Goal: Task Accomplishment & Management: Use online tool/utility

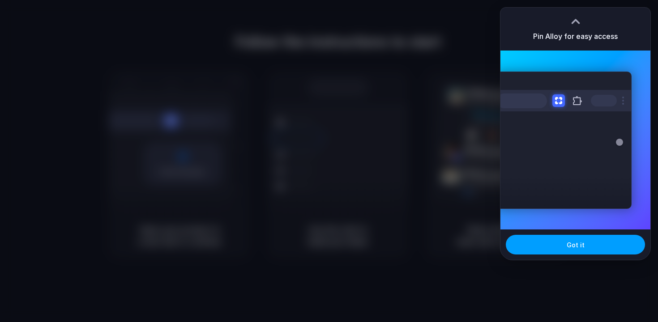
click at [565, 247] on button "Got it" at bounding box center [575, 245] width 139 height 20
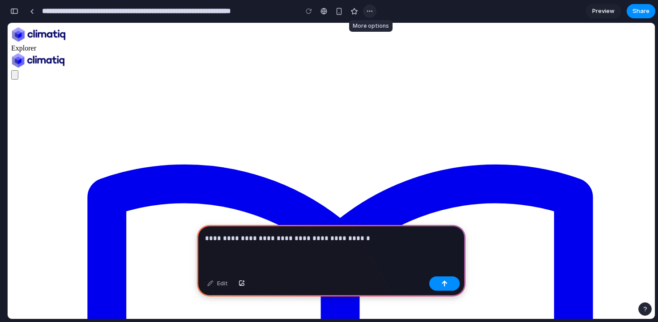
click at [366, 15] on button "button" at bounding box center [369, 10] width 13 height 13
click at [369, 11] on div "Duplicate Delete" at bounding box center [329, 161] width 658 height 322
click at [359, 252] on div "**********" at bounding box center [331, 249] width 269 height 48
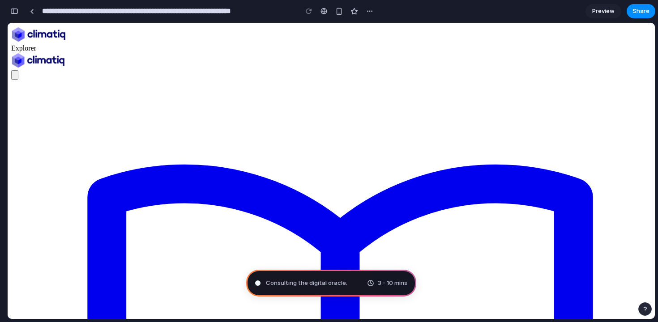
click at [345, 282] on span "Consulting the digital oracle ." at bounding box center [306, 283] width 81 height 9
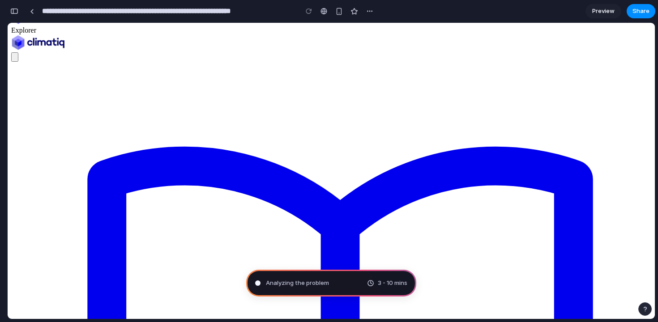
scroll to position [18, 0]
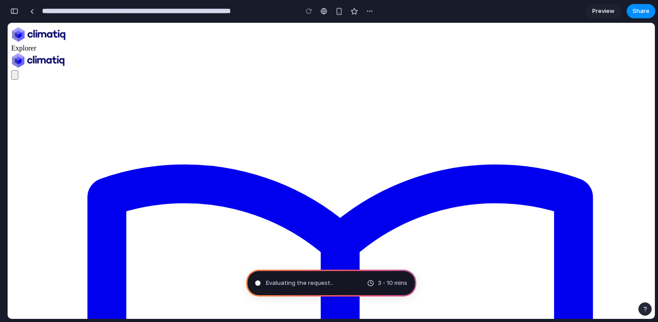
click at [261, 281] on div "Evaluating the request .." at bounding box center [294, 283] width 78 height 9
click at [328, 287] on span "Determining potential solutions .." at bounding box center [312, 283] width 92 height 9
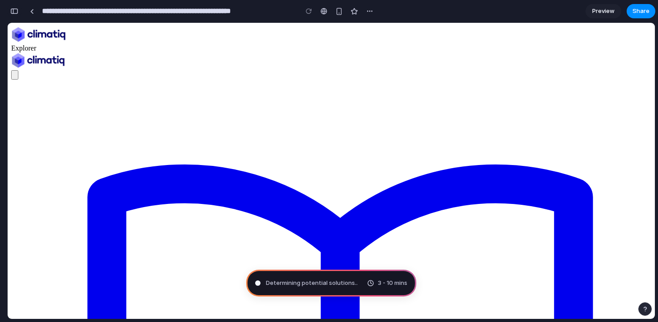
click at [13, 14] on div "button" at bounding box center [14, 11] width 8 height 6
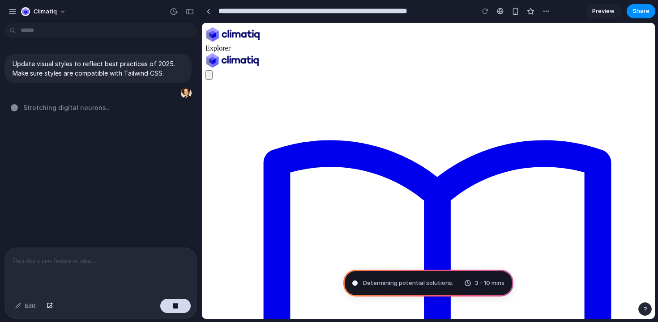
click at [52, 109] on span "Stretching digital neurons .." at bounding box center [66, 107] width 86 height 9
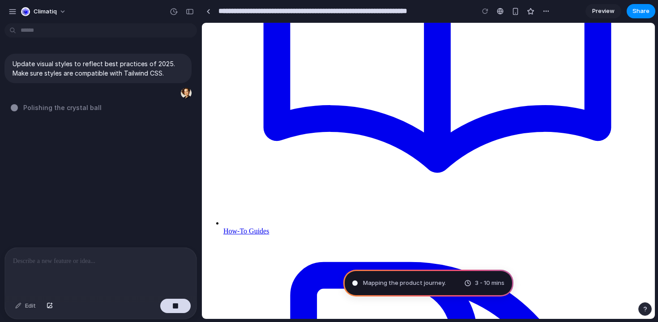
scroll to position [369, 0]
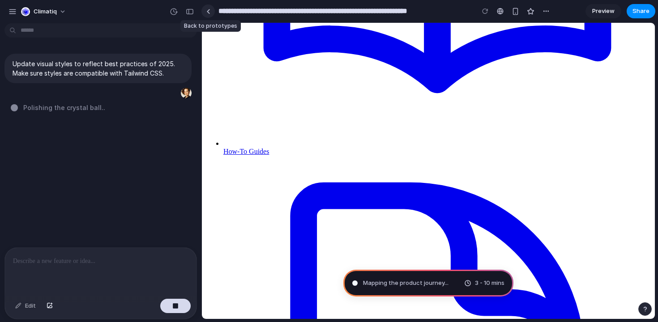
click at [208, 13] on div at bounding box center [208, 11] width 4 height 5
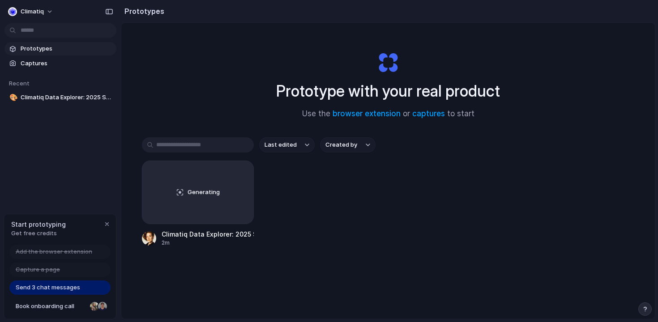
click at [235, 297] on div "Last edited Created by Generating Climatiq Data Explorer: 2025 Style Update 2m" at bounding box center [388, 219] width 493 height 165
click at [218, 191] on span "Generating" at bounding box center [204, 192] width 32 height 9
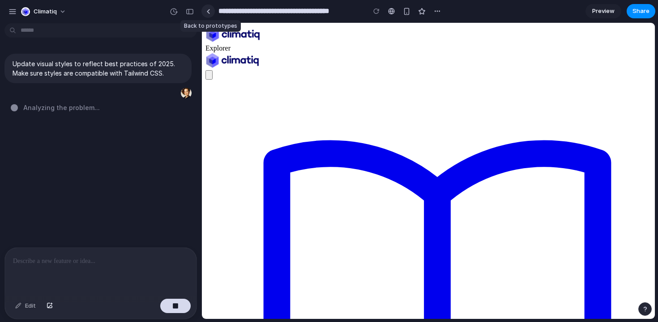
click at [211, 14] on link at bounding box center [207, 10] width 13 height 13
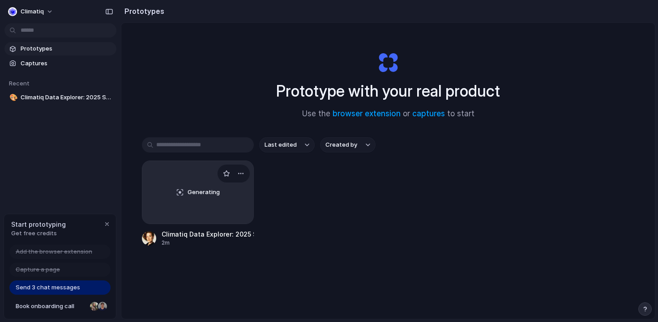
click at [219, 208] on div "Generating" at bounding box center [197, 192] width 111 height 63
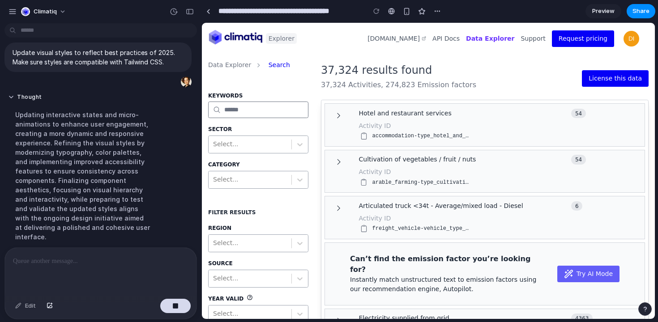
scroll to position [31, 0]
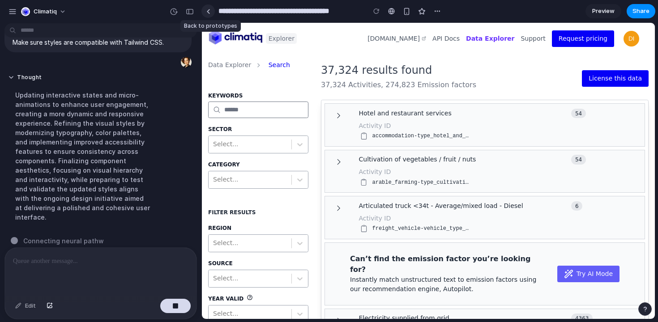
click at [207, 11] on div at bounding box center [208, 11] width 4 height 5
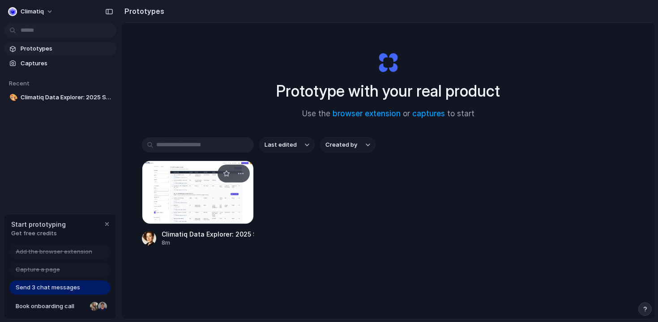
click at [186, 176] on div at bounding box center [198, 193] width 112 height 64
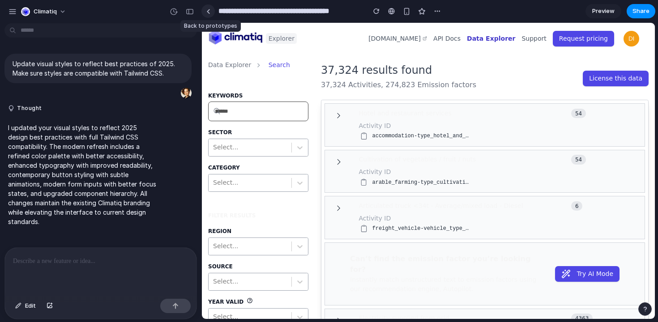
click at [211, 13] on link at bounding box center [207, 10] width 13 height 13
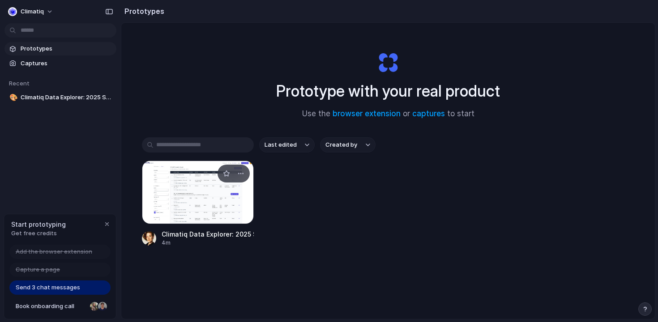
click at [227, 201] on div at bounding box center [198, 193] width 112 height 64
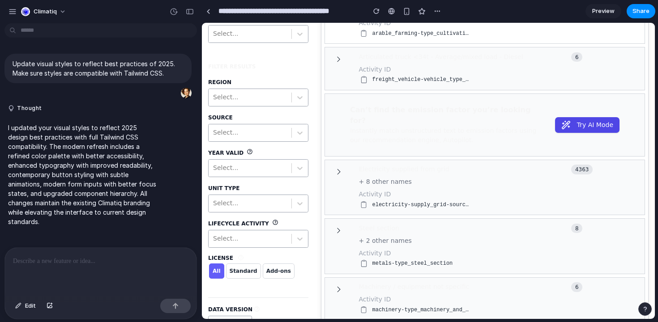
scroll to position [149, 0]
click at [391, 11] on div at bounding box center [391, 11] width 7 height 7
click at [257, 195] on div "Select..." at bounding box center [258, 204] width 100 height 18
click at [259, 202] on div at bounding box center [250, 203] width 74 height 11
click at [269, 205] on div at bounding box center [250, 203] width 74 height 11
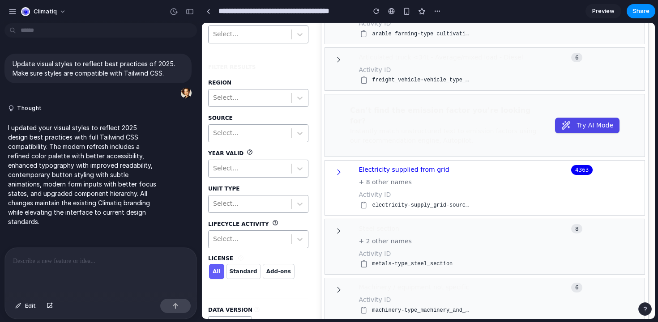
click at [449, 165] on span "Electricity supplied from grid" at bounding box center [459, 169] width 200 height 9
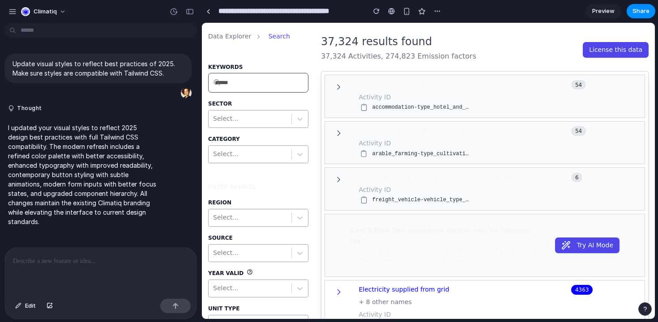
scroll to position [0, 0]
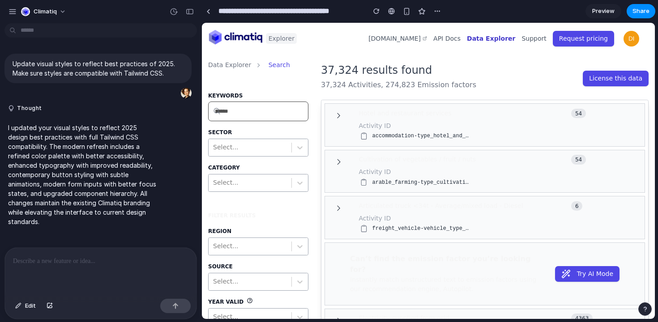
click at [349, 73] on div "37,324 results found" at bounding box center [398, 70] width 155 height 16
click at [335, 117] on icon "button" at bounding box center [339, 116] width 8 height 8
click at [205, 12] on link at bounding box center [207, 10] width 13 height 13
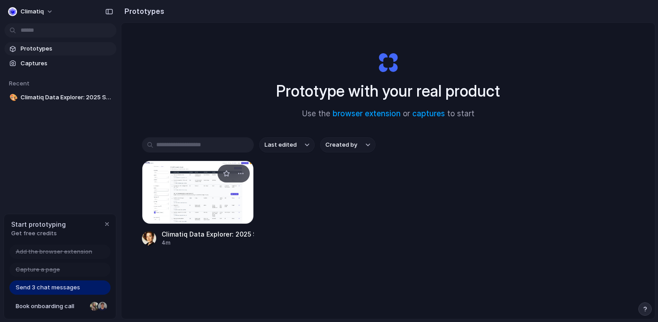
click at [158, 235] on div "Climatiq Data Explorer: 2025 Style Update 4m" at bounding box center [198, 238] width 112 height 17
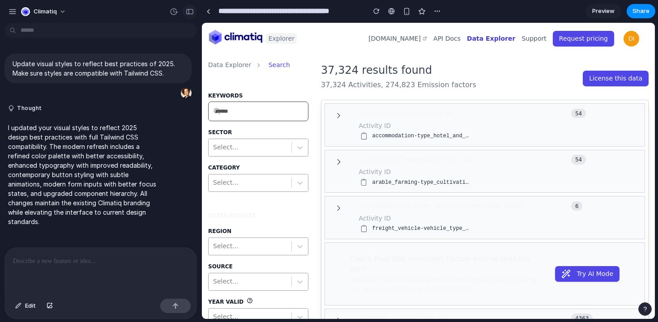
click at [187, 14] on div "button" at bounding box center [190, 12] width 8 height 6
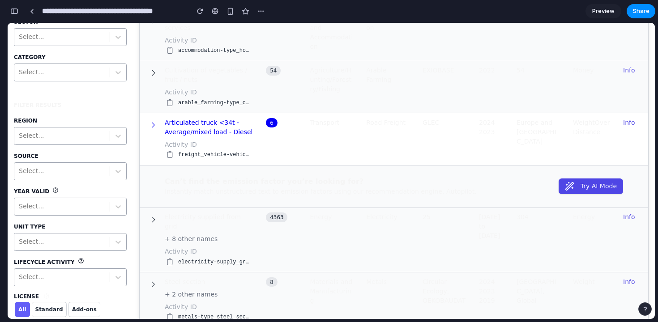
click at [150, 134] on td at bounding box center [149, 139] width 19 height 52
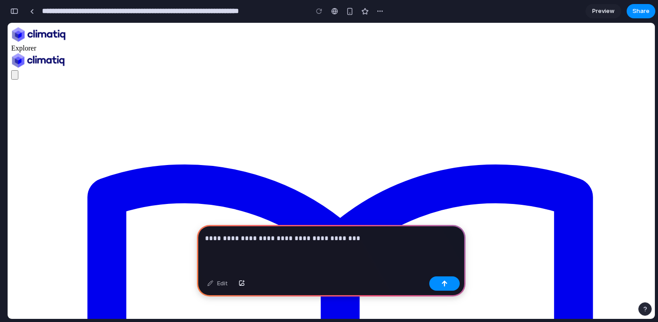
click at [353, 251] on div "**********" at bounding box center [331, 249] width 269 height 48
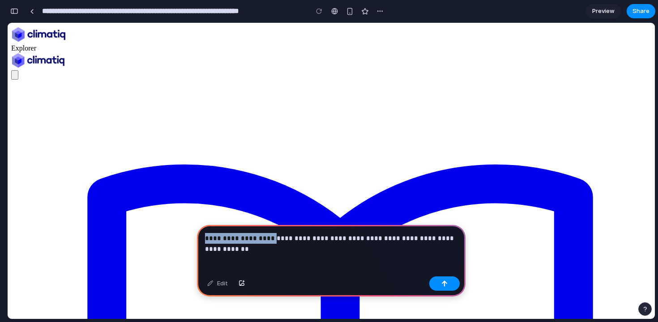
drag, startPoint x: 271, startPoint y: 263, endPoint x: 185, endPoint y: 236, distance: 90.6
click at [416, 234] on p "**********" at bounding box center [331, 238] width 253 height 11
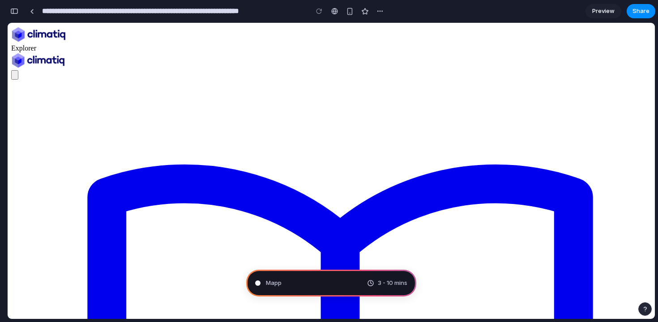
type input "**********"
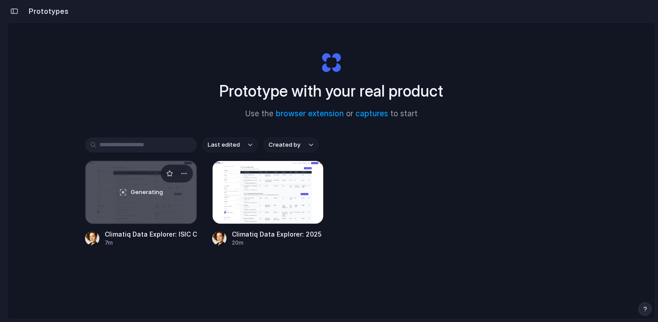
click at [164, 190] on div "Generating" at bounding box center [141, 192] width 111 height 63
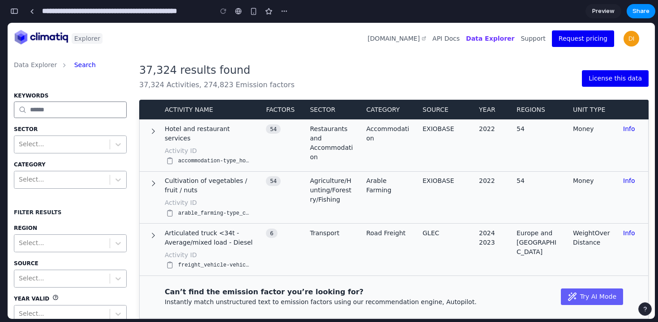
click at [180, 13] on input "**********" at bounding box center [124, 11] width 169 height 16
click at [17, 13] on div "button" at bounding box center [14, 11] width 8 height 6
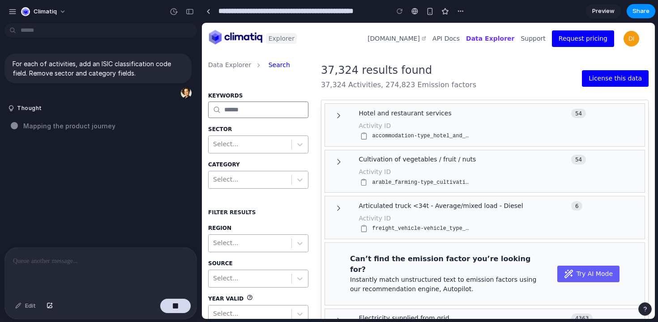
click at [76, 126] on span "Mapping the product journey" at bounding box center [69, 125] width 92 height 9
